Goal: Task Accomplishment & Management: Manage account settings

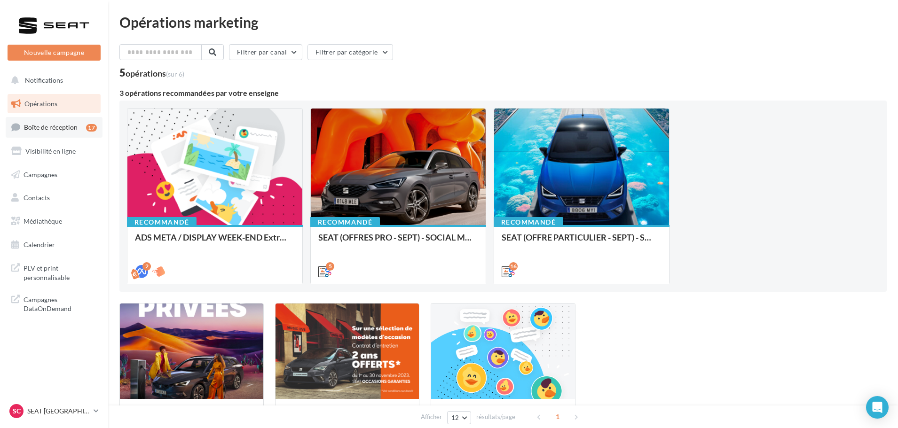
click at [65, 123] on link "Boîte de réception 17" at bounding box center [54, 127] width 97 height 20
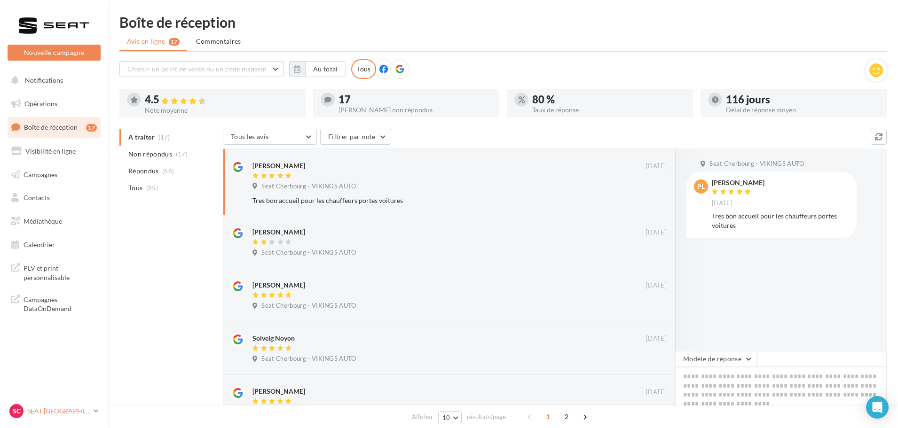
click at [67, 409] on p "SEAT [GEOGRAPHIC_DATA]" at bounding box center [58, 411] width 63 height 9
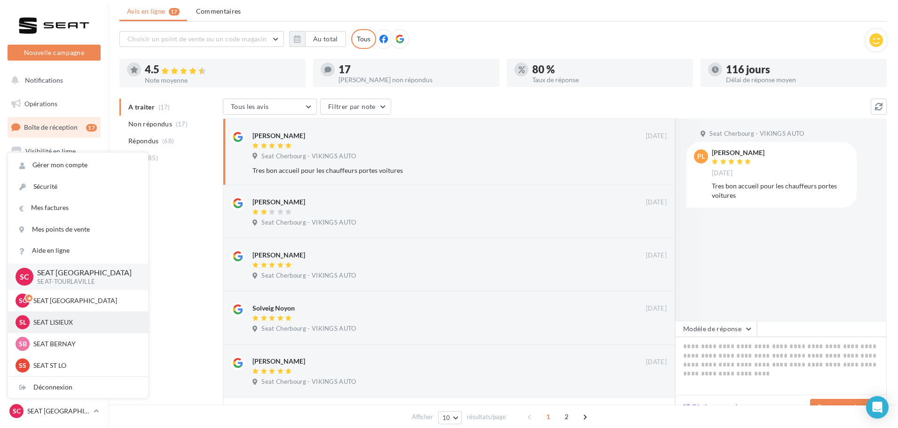
scroll to position [47, 0]
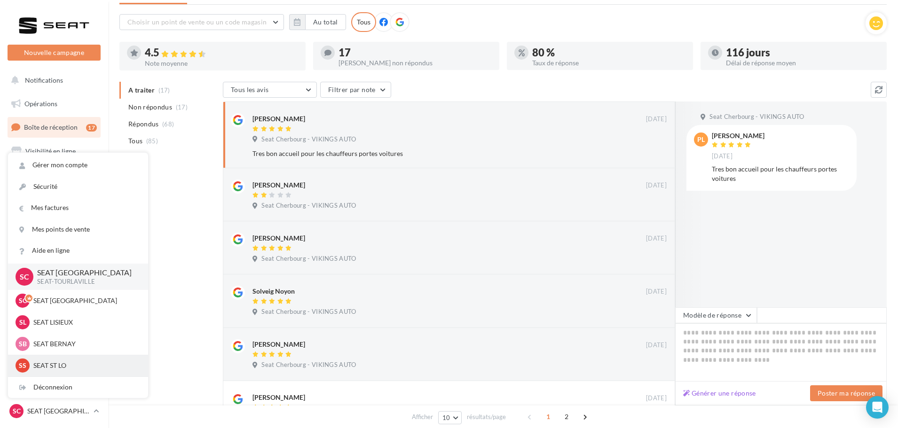
click at [57, 366] on p "SEAT ST LO" at bounding box center [84, 365] width 103 height 9
